Goal: Feedback & Contribution: Submit feedback/report problem

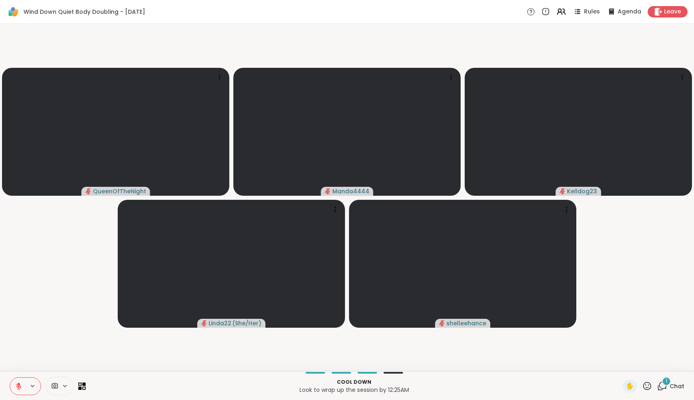
click at [663, 386] on icon at bounding box center [662, 386] width 10 height 10
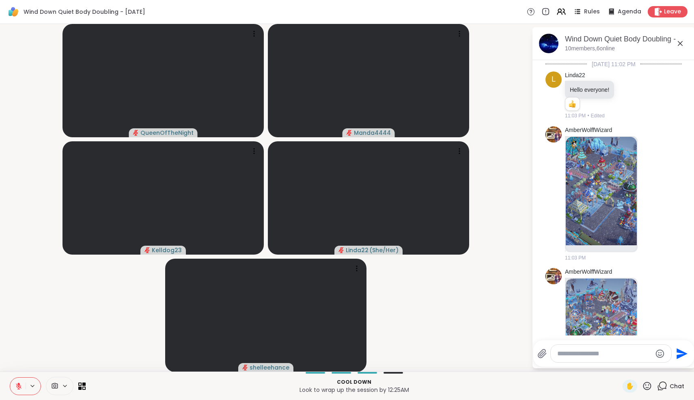
scroll to position [739, 0]
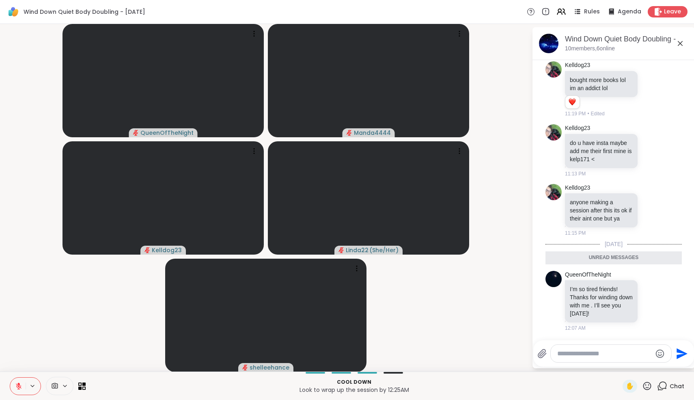
click at [679, 46] on icon at bounding box center [680, 44] width 10 height 10
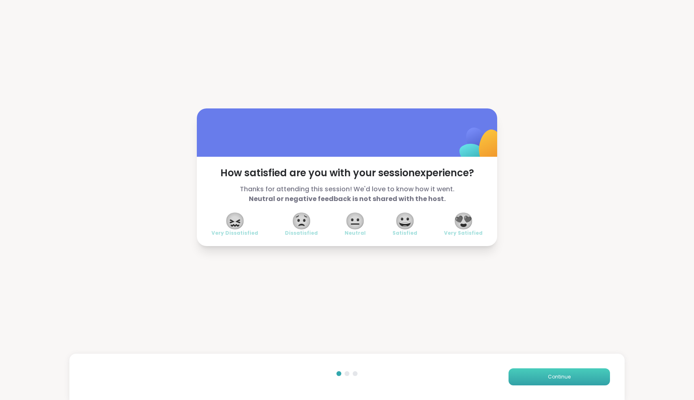
click at [562, 378] on span "Continue" at bounding box center [559, 376] width 23 height 7
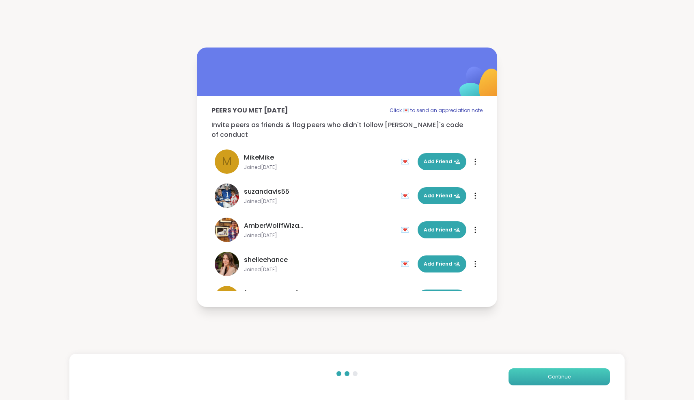
click at [562, 378] on span "Continue" at bounding box center [559, 376] width 23 height 7
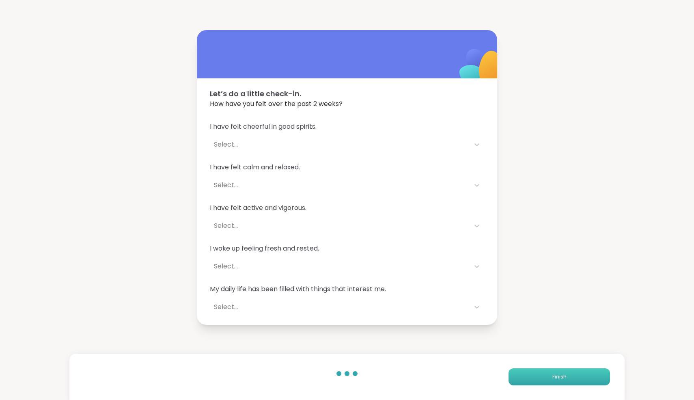
click at [562, 378] on span "Finish" at bounding box center [559, 376] width 14 height 7
